Goal: Information Seeking & Learning: Learn about a topic

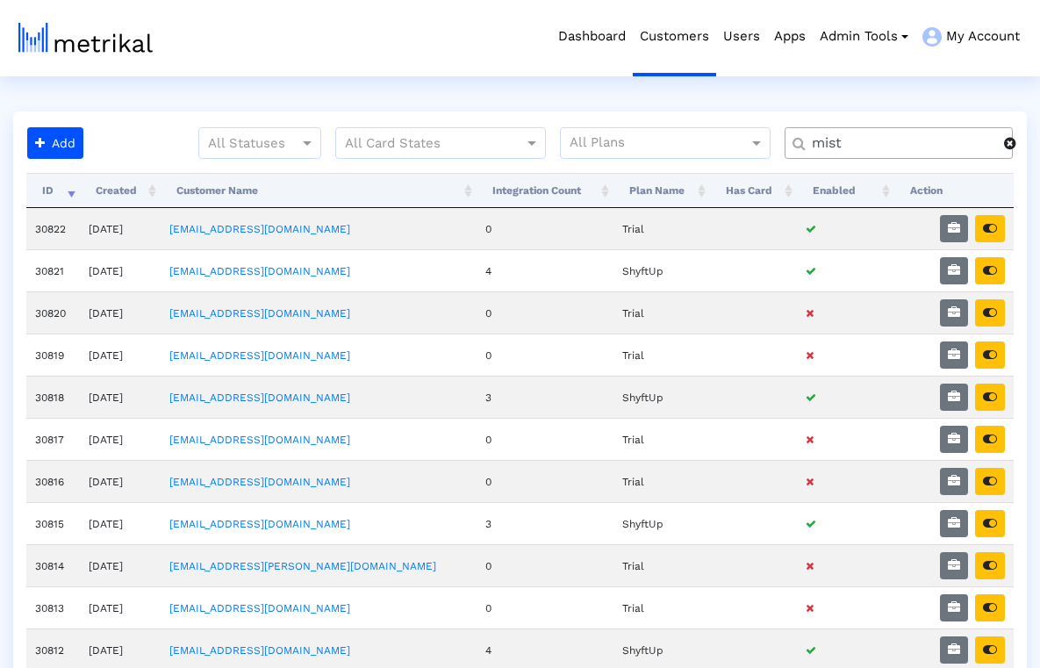
click at [1019, 147] on div at bounding box center [1017, 143] width 26 height 14
click at [944, 146] on input "text" at bounding box center [902, 143] width 206 height 18
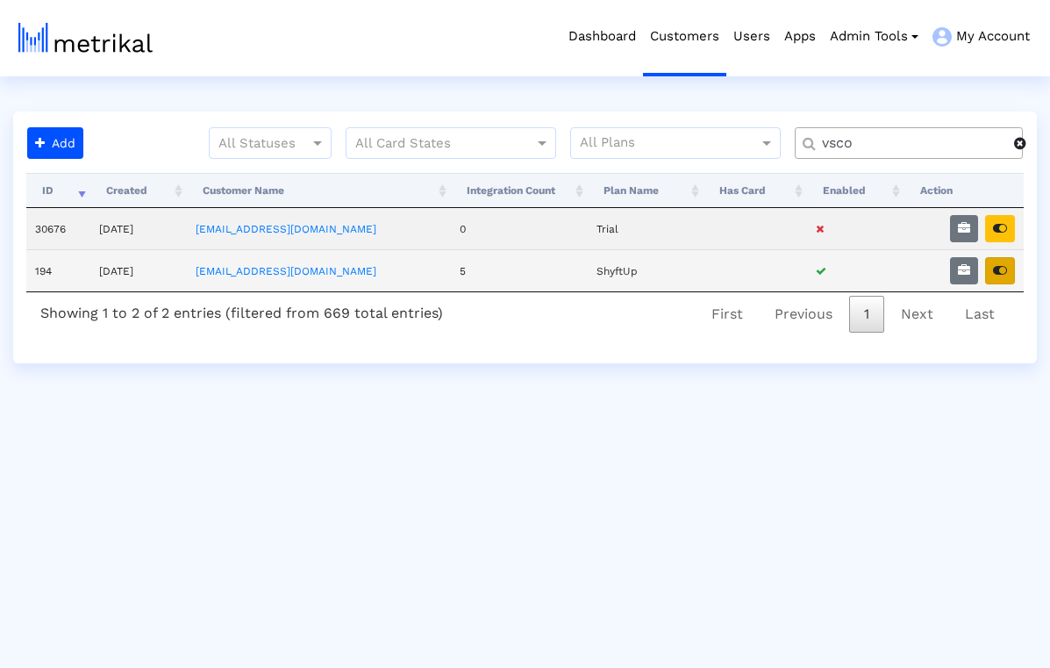
type input "vsco"
click at [997, 270] on icon "button" at bounding box center [1000, 270] width 14 height 12
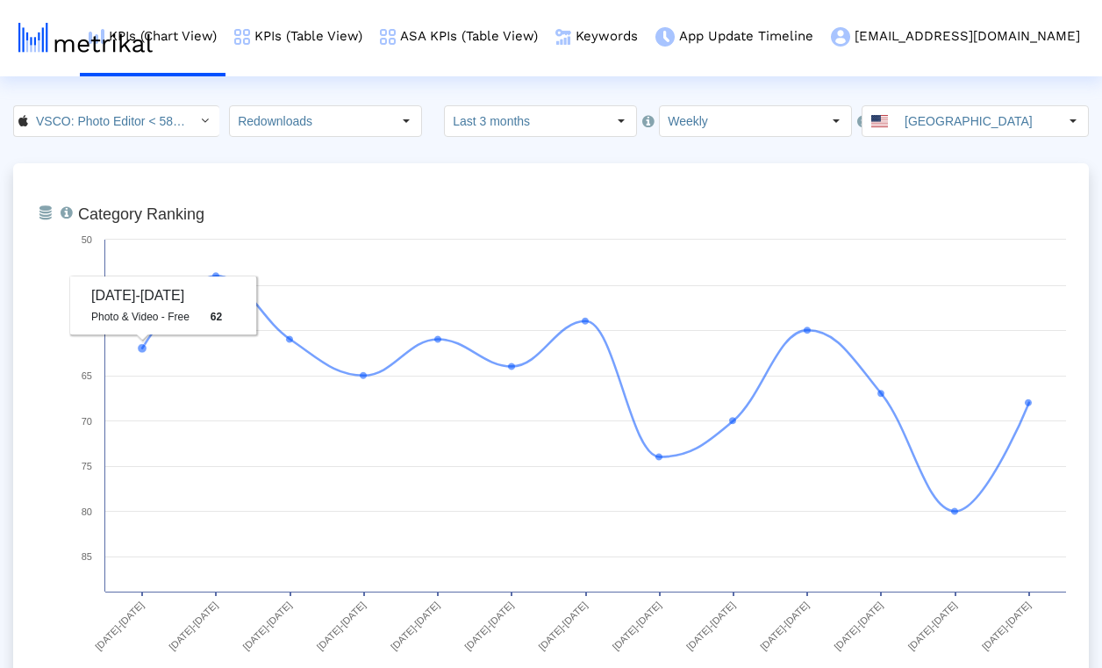
click at [178, 164] on div "From Database Ranking of the app in the Overall and Category Charts. Created wi…" at bounding box center [551, 461] width 1076 height 597
